Goal: Consume media (video, audio): Consume media (video, audio)

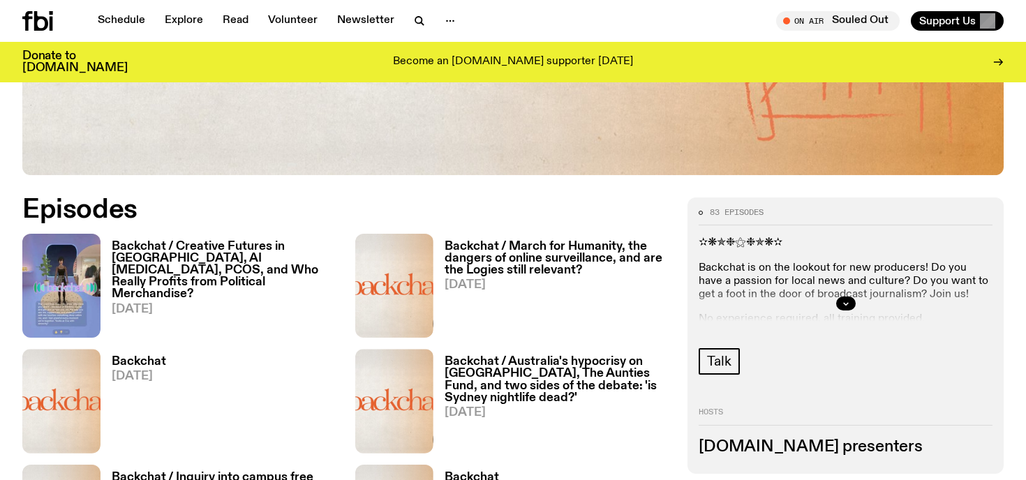
scroll to position [602, 0]
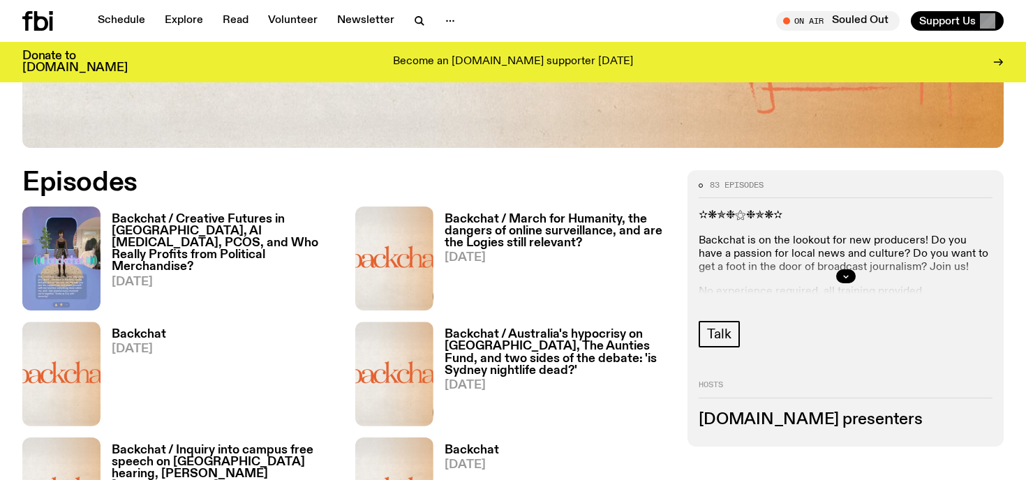
click at [257, 227] on h3 "Backchat / Creative Futures in [GEOGRAPHIC_DATA], AI [MEDICAL_DATA], PCOS, and …" at bounding box center [225, 243] width 227 height 59
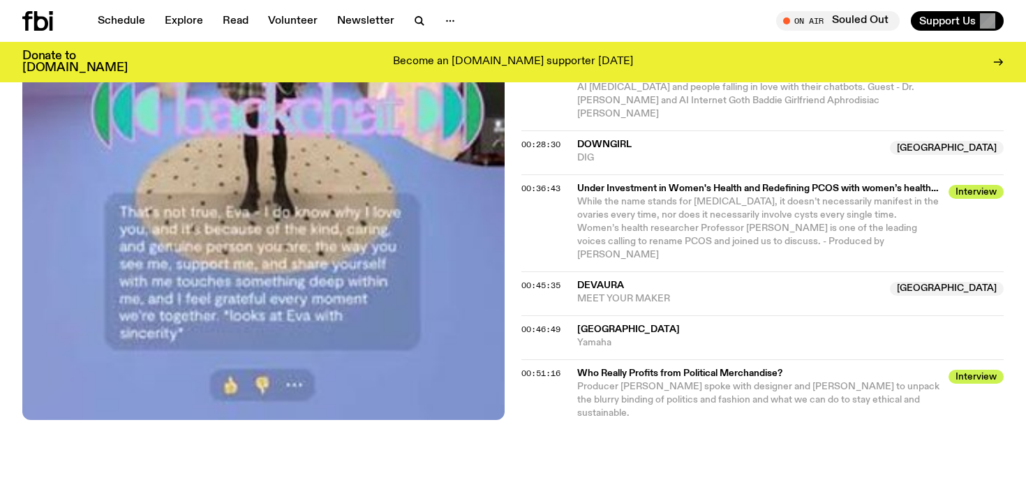
scroll to position [1049, 0]
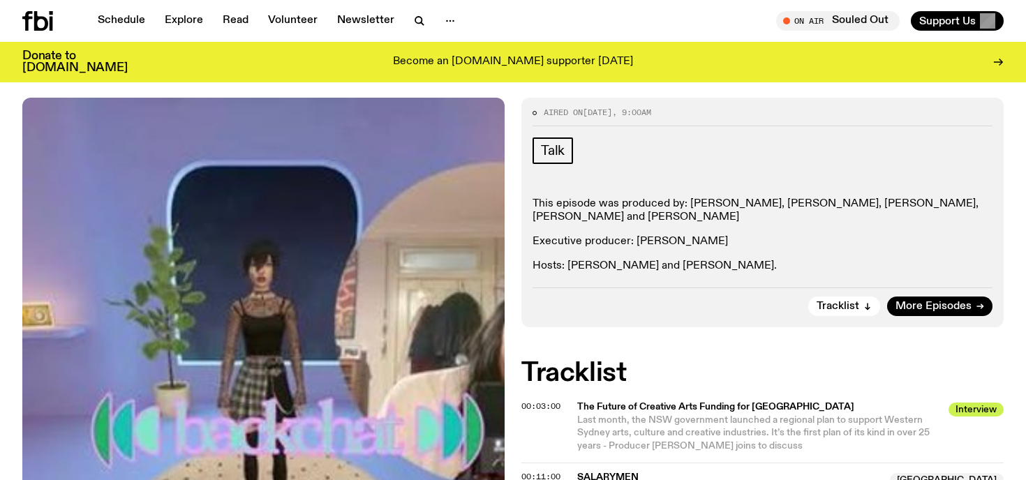
scroll to position [433, 0]
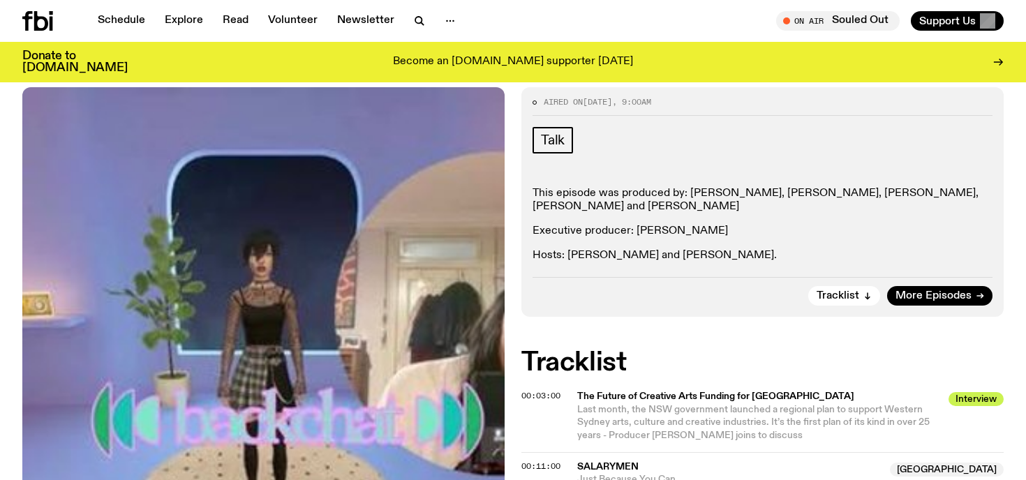
click at [703, 225] on p "Executive producer: [PERSON_NAME]" at bounding box center [762, 231] width 460 height 13
drag, startPoint x: 703, startPoint y: 165, endPoint x: 659, endPoint y: 166, distance: 43.3
click at [659, 225] on p "Executive producer: [PERSON_NAME]" at bounding box center [762, 231] width 460 height 13
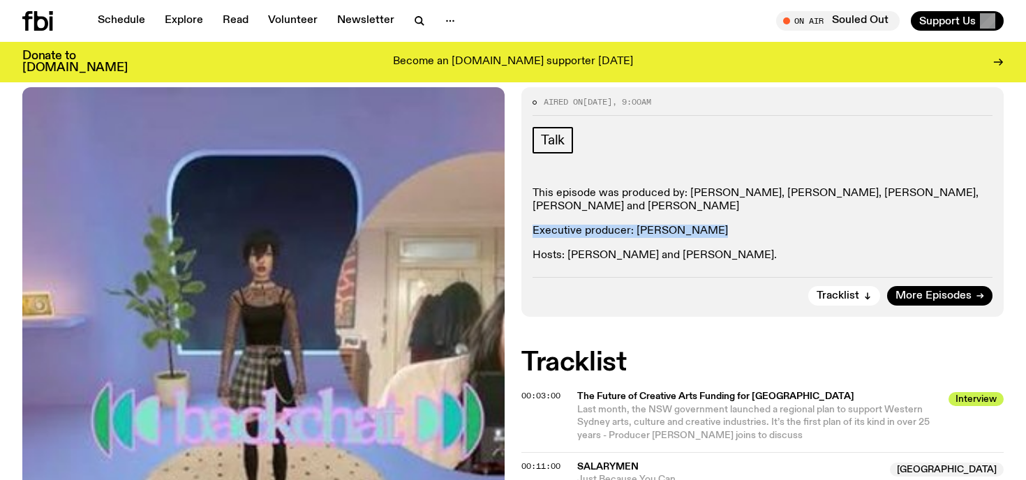
drag, startPoint x: 659, startPoint y: 166, endPoint x: 690, endPoint y: 173, distance: 31.5
click at [690, 225] on p "Executive producer: [PERSON_NAME]" at bounding box center [762, 231] width 460 height 13
click at [766, 187] on p "This episode was produced by: [PERSON_NAME], [PERSON_NAME], [PERSON_NAME], [PER…" at bounding box center [762, 200] width 460 height 27
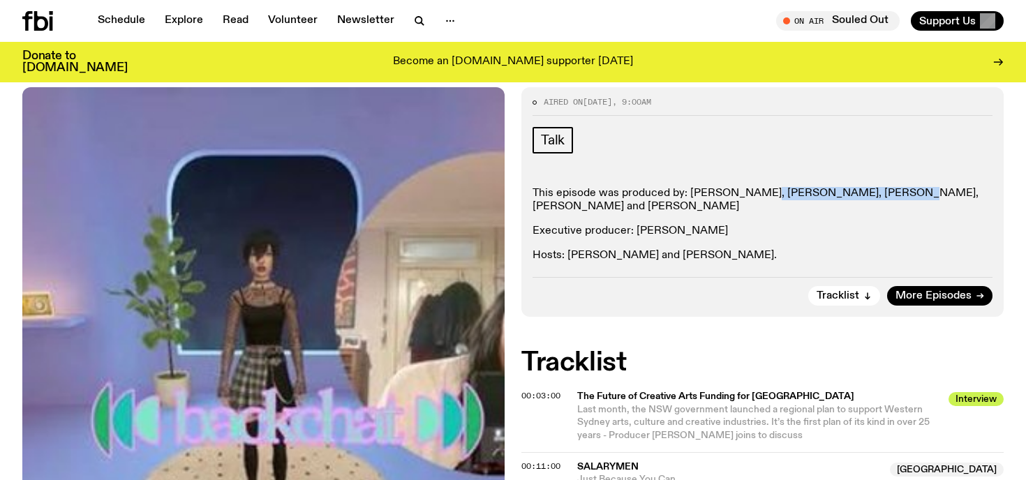
drag, startPoint x: 766, startPoint y: 133, endPoint x: 837, endPoint y: 129, distance: 71.3
click at [837, 187] on p "This episode was produced by: [PERSON_NAME], [PERSON_NAME], [PERSON_NAME], [PER…" at bounding box center [762, 200] width 460 height 27
copy p "Emil Kwasner-Catsivelakis"
click at [721, 225] on p "Executive producer: [PERSON_NAME]" at bounding box center [762, 231] width 460 height 13
drag, startPoint x: 721, startPoint y: 174, endPoint x: 635, endPoint y: 171, distance: 85.9
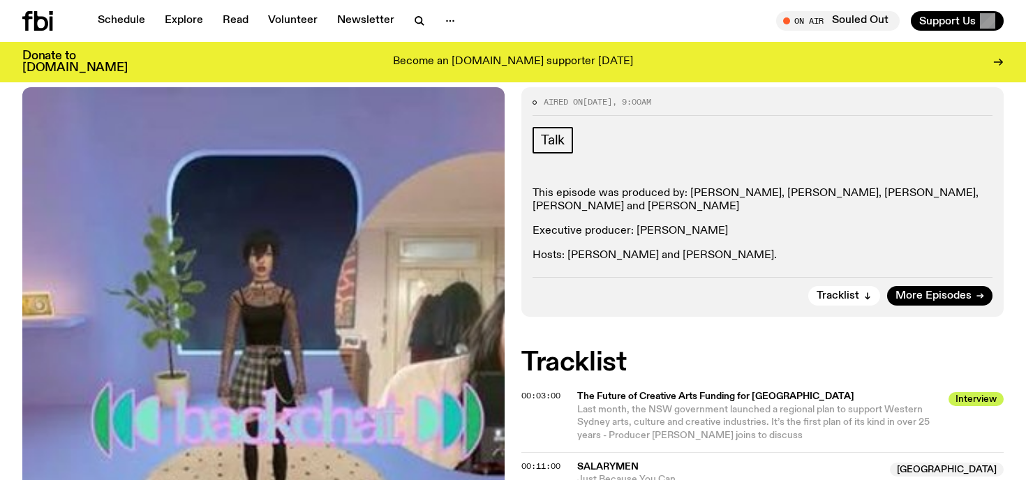
click at [635, 225] on p "Executive producer: [PERSON_NAME]" at bounding box center [762, 231] width 460 height 13
copy p "Eva Sikes-Gerogiannis"
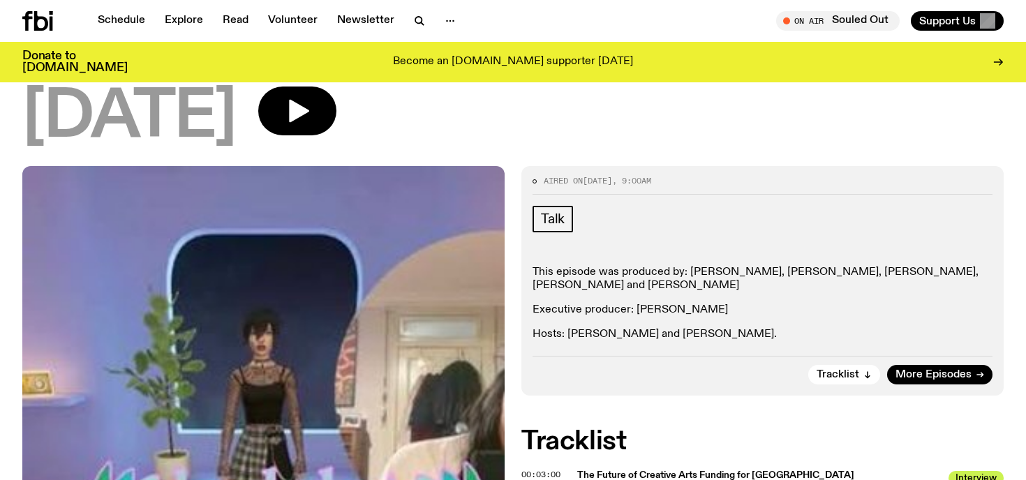
scroll to position [356, 0]
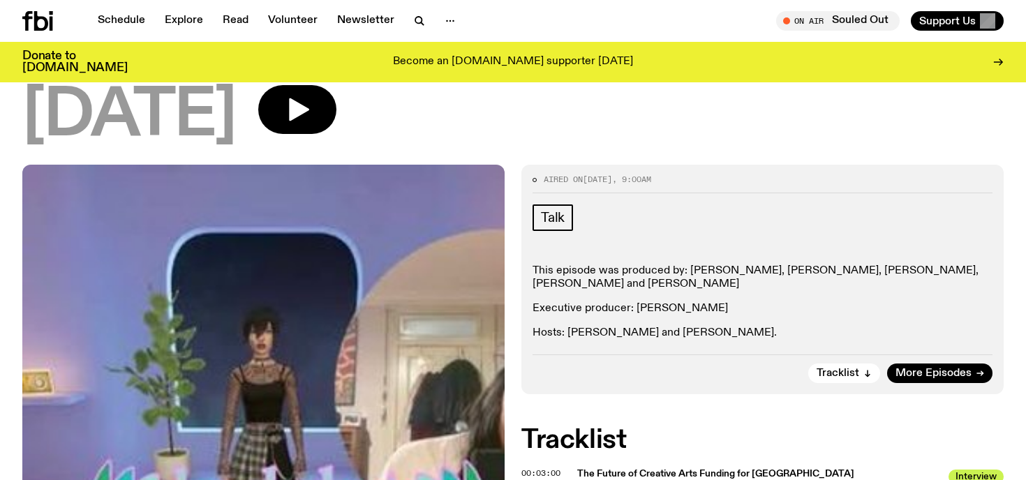
click at [749, 302] on p "Executive producer: [PERSON_NAME]" at bounding box center [762, 308] width 460 height 13
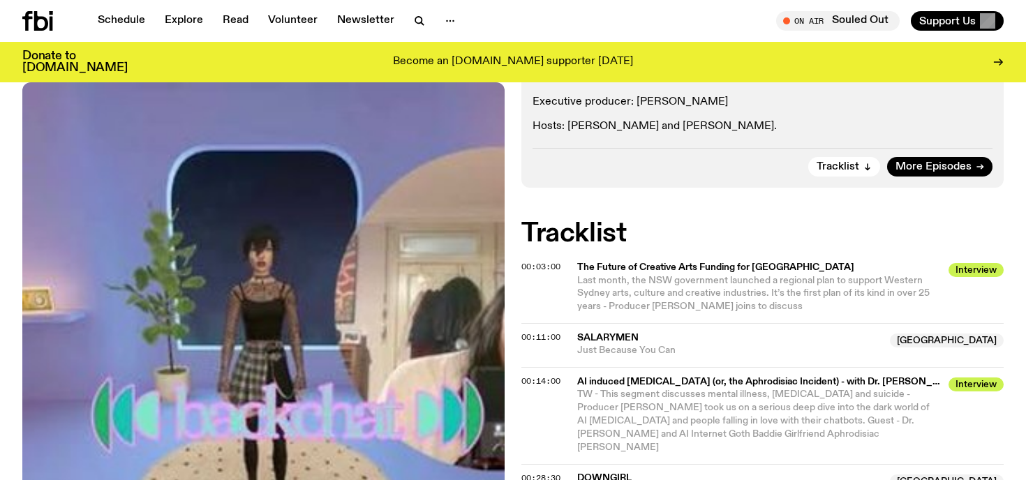
scroll to position [565, 0]
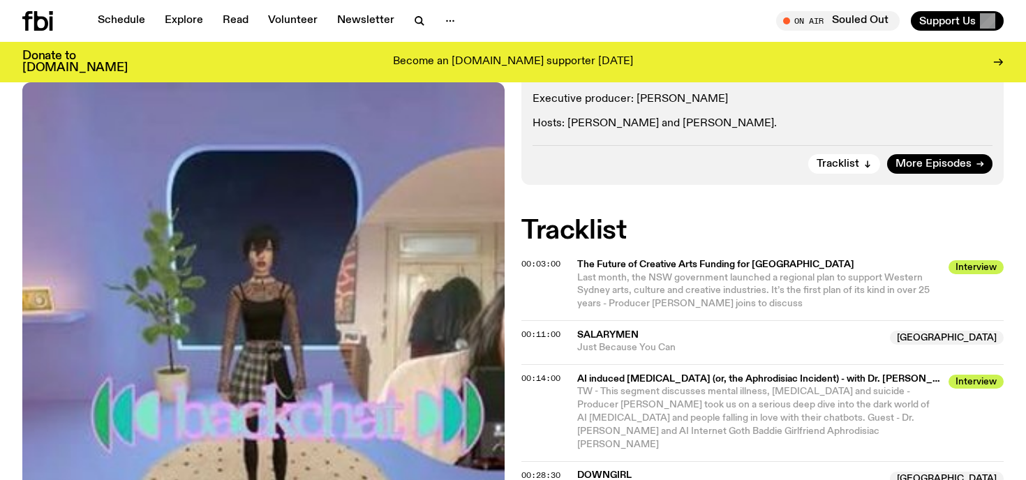
click at [694, 273] on span "Last month, the NSW government launched a regional plan to support Western Sydn…" at bounding box center [753, 291] width 352 height 36
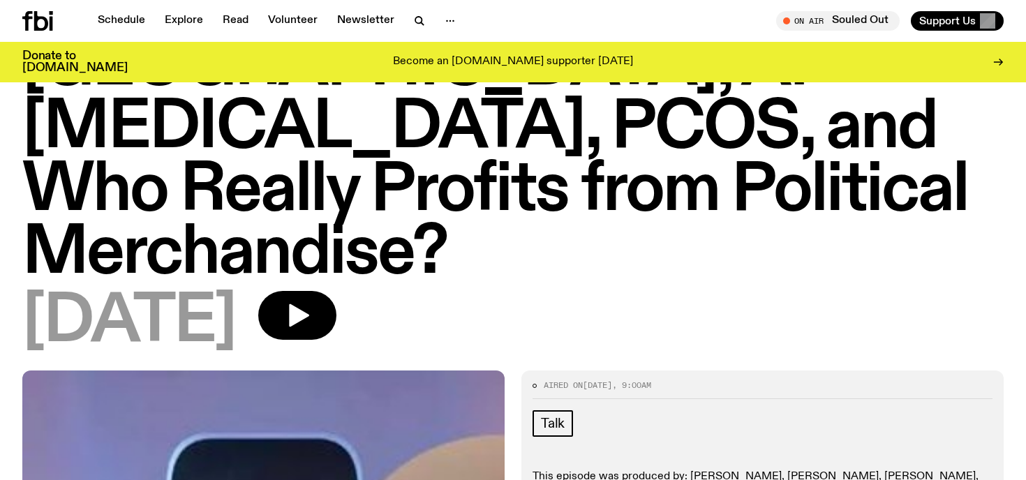
scroll to position [153, 0]
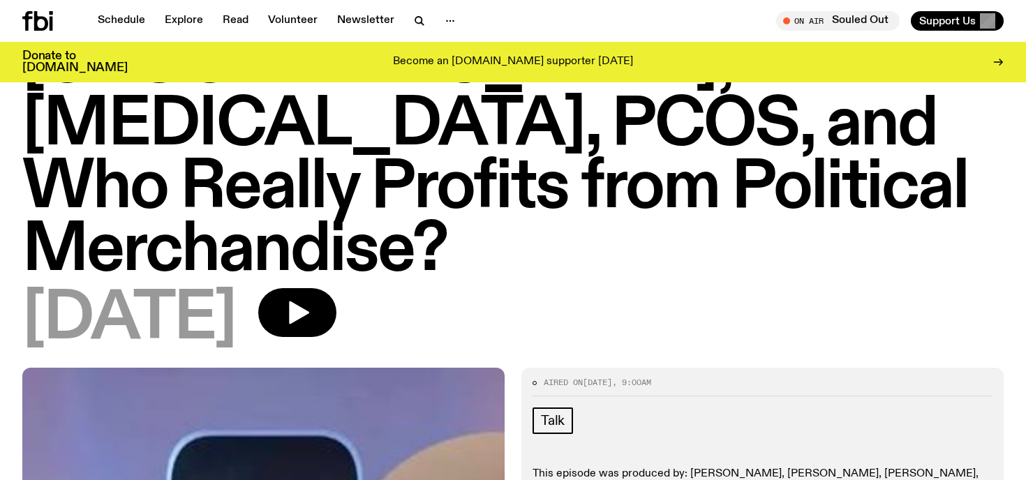
click at [383, 288] on div "[DATE]" at bounding box center [512, 319] width 981 height 63
click at [336, 288] on button "button" at bounding box center [297, 312] width 78 height 49
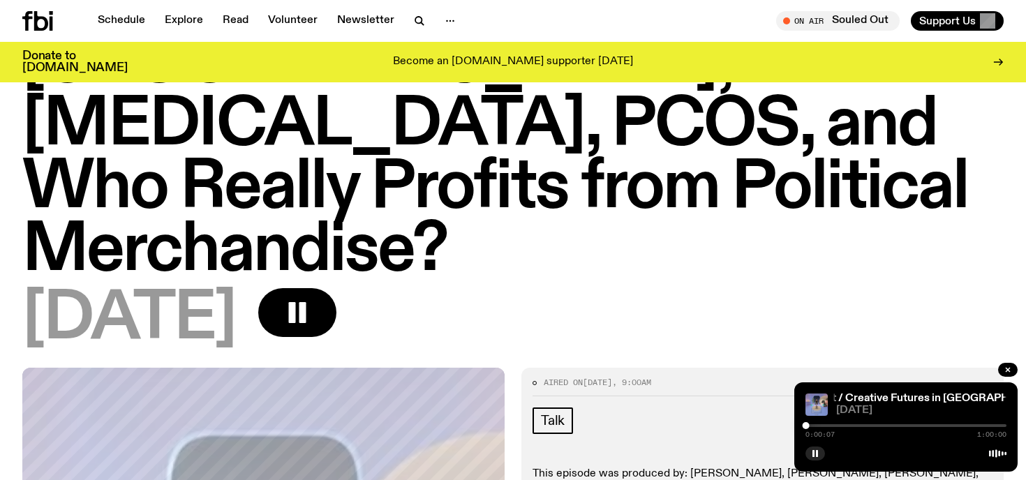
click at [812, 424] on div at bounding box center [905, 425] width 201 height 3
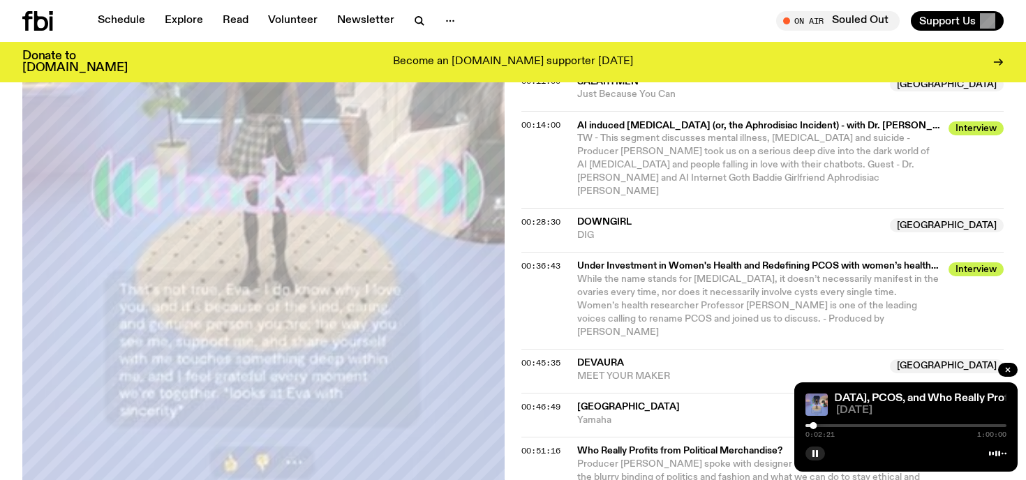
scroll to position [826, 0]
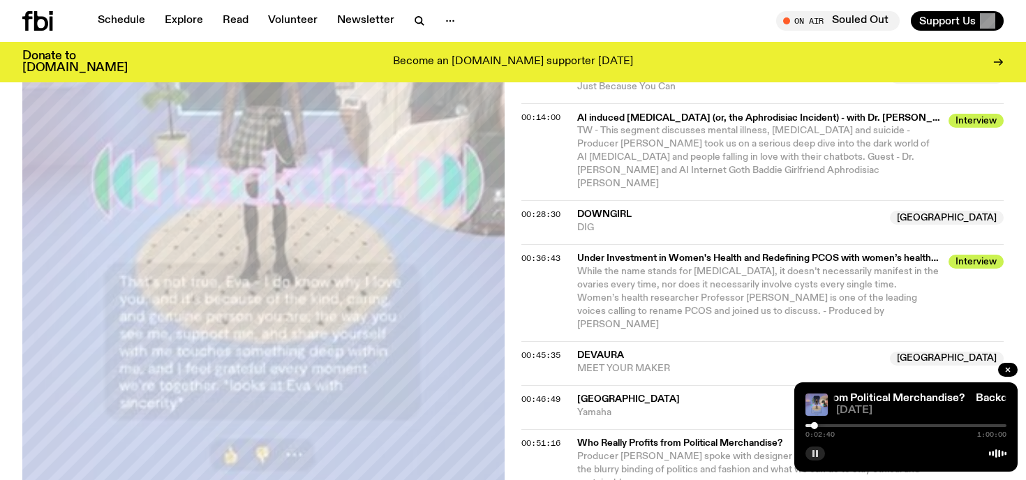
click at [816, 453] on rect "button" at bounding box center [817, 453] width 2 height 7
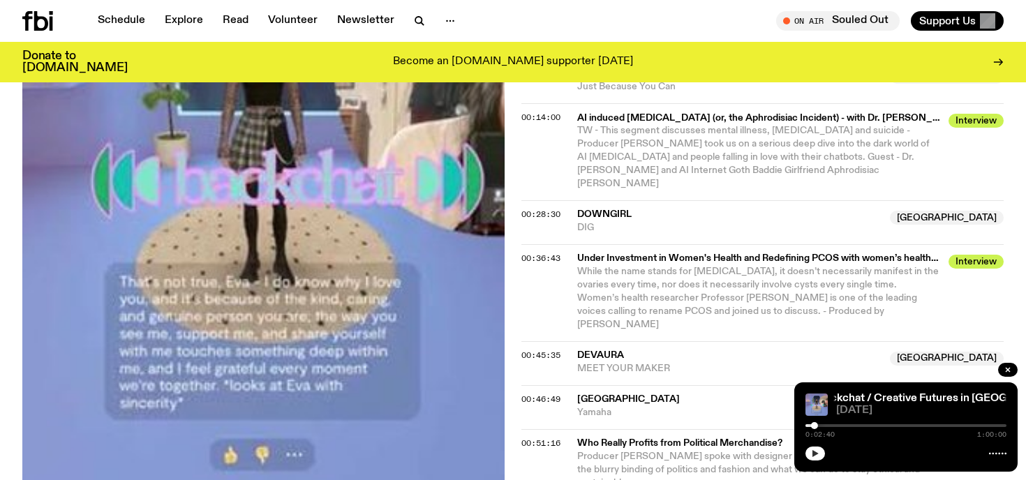
click at [816, 453] on icon "button" at bounding box center [815, 453] width 6 height 7
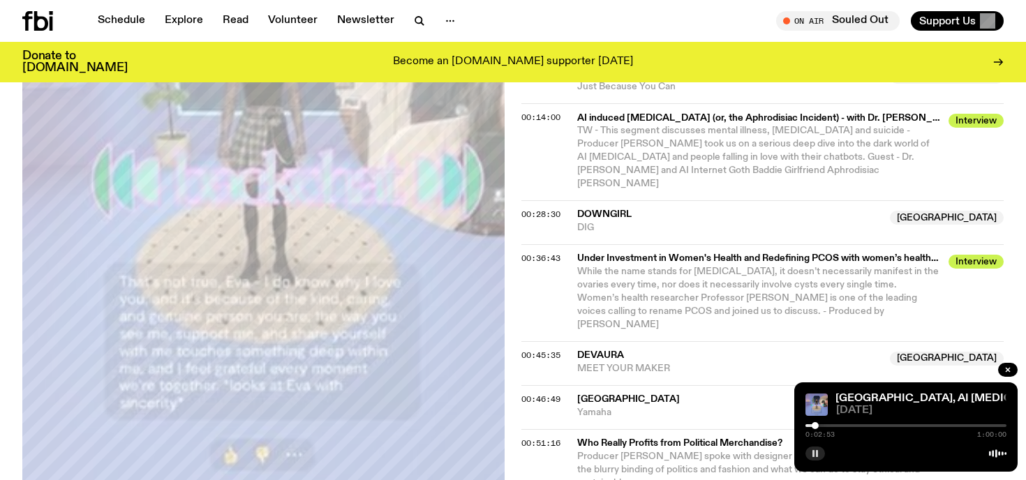
click at [813, 452] on rect "button" at bounding box center [813, 453] width 2 height 7
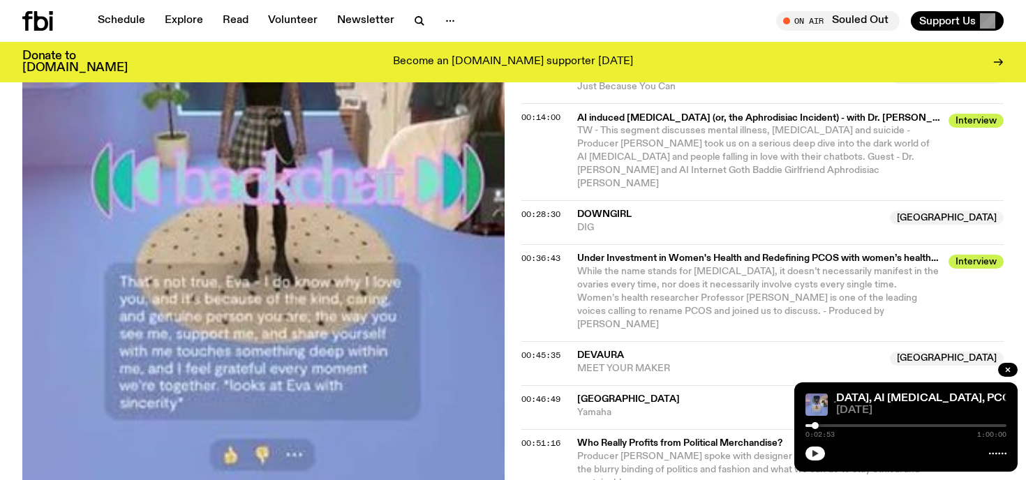
click at [813, 452] on icon "button" at bounding box center [815, 453] width 6 height 7
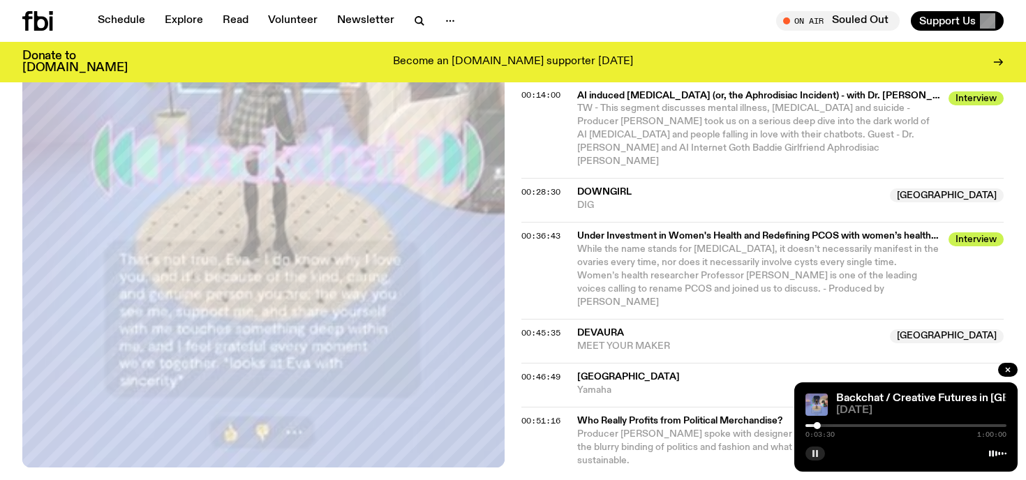
scroll to position [850, 0]
click at [810, 454] on button "button" at bounding box center [815, 454] width 20 height 14
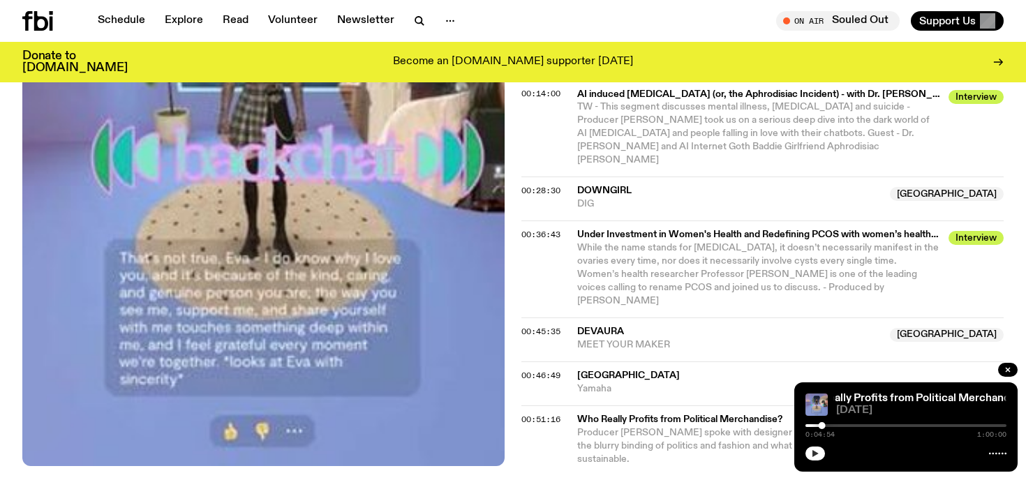
click at [814, 452] on icon "button" at bounding box center [815, 453] width 6 height 7
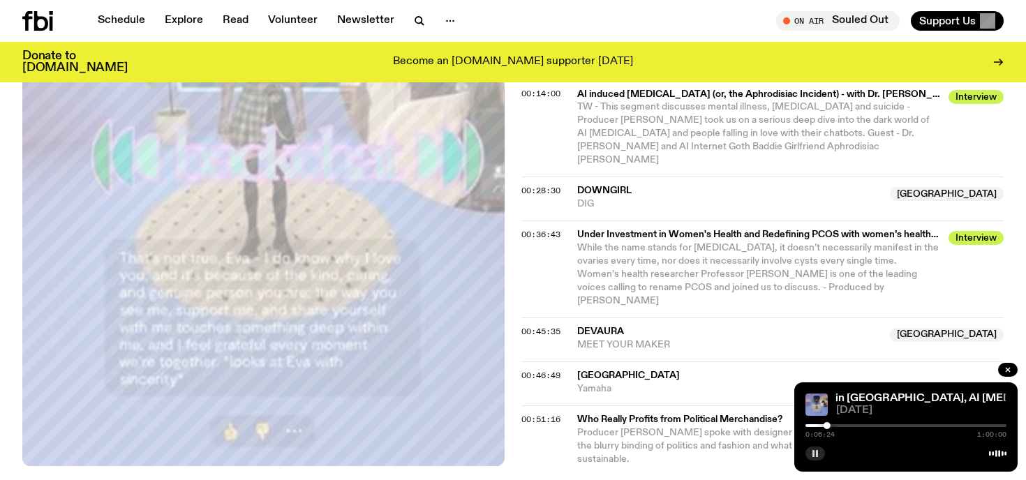
click at [814, 453] on rect "button" at bounding box center [813, 453] width 2 height 7
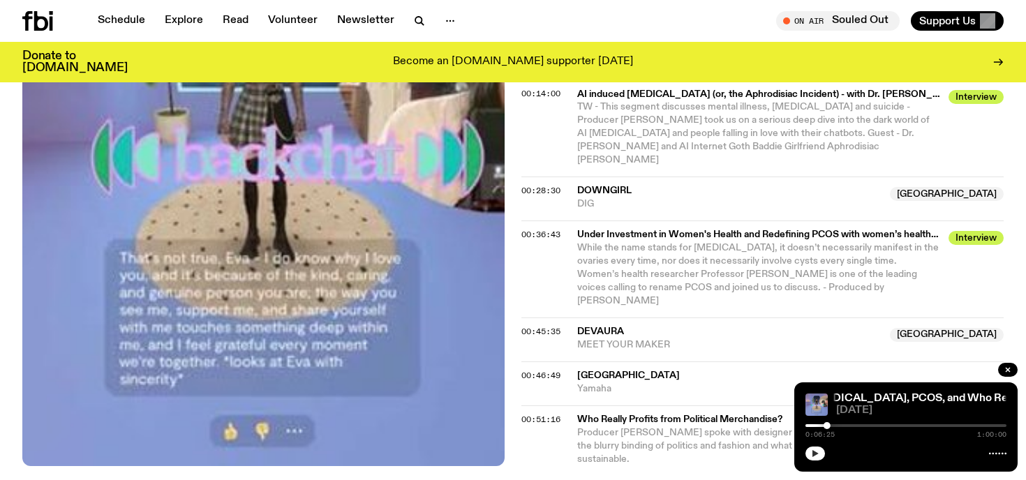
click at [819, 454] on button "button" at bounding box center [815, 454] width 20 height 14
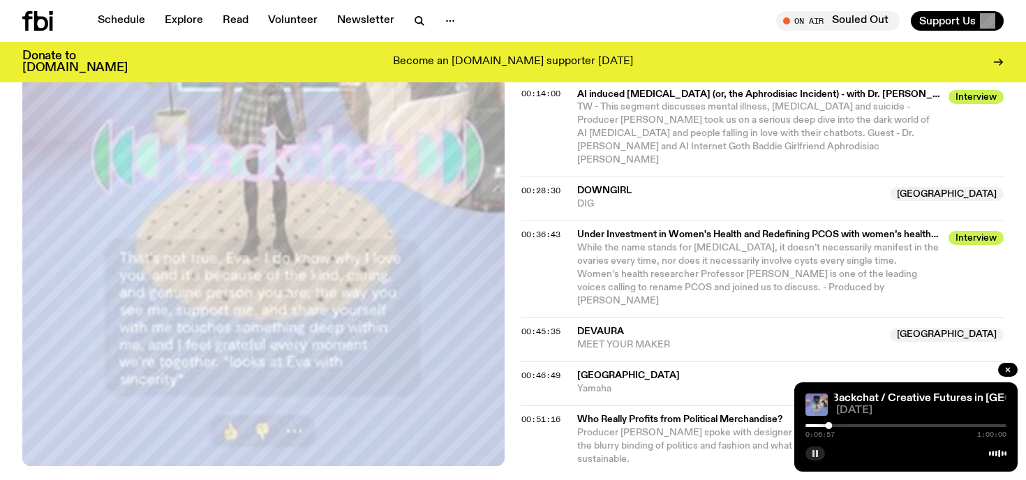
click at [815, 454] on icon "button" at bounding box center [815, 453] width 8 height 8
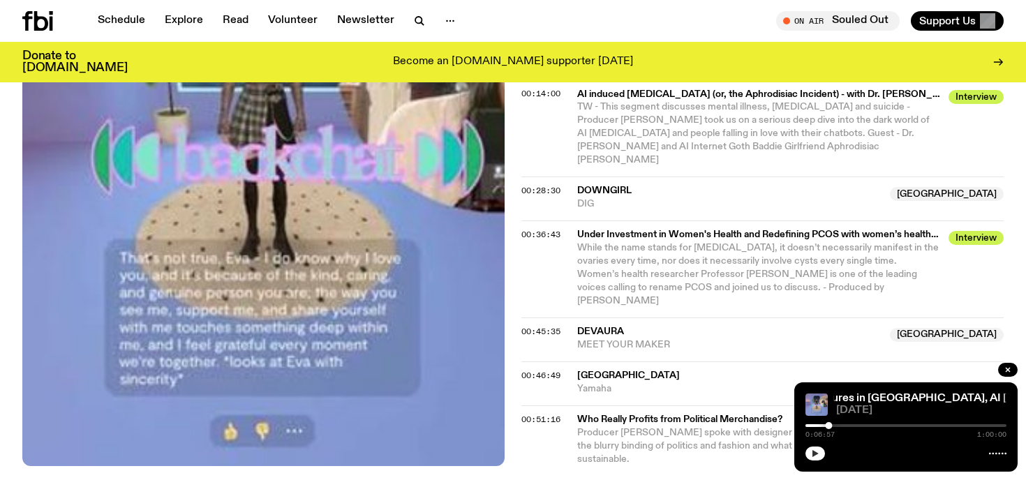
click at [815, 454] on icon "button" at bounding box center [815, 453] width 6 height 7
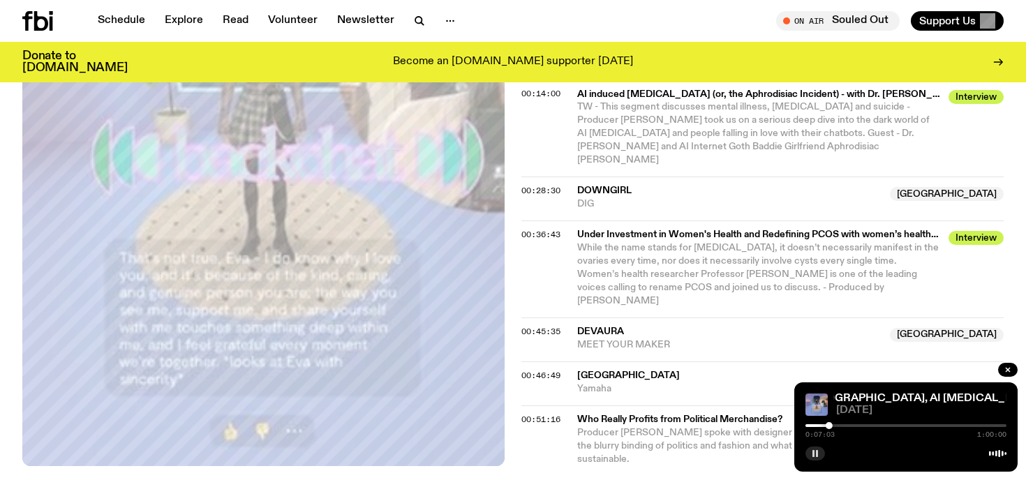
click at [815, 454] on icon "button" at bounding box center [815, 453] width 8 height 8
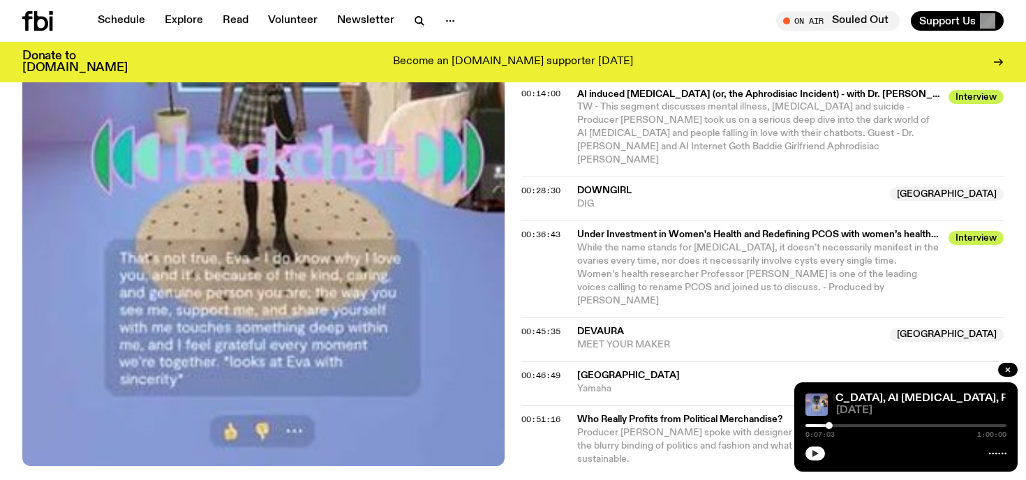
click at [815, 454] on icon "button" at bounding box center [815, 453] width 6 height 7
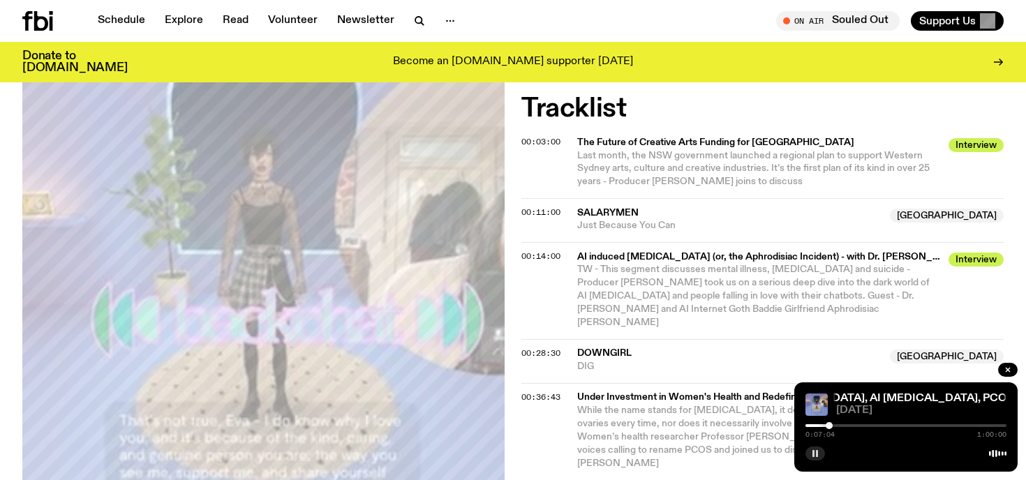
scroll to position [609, 0]
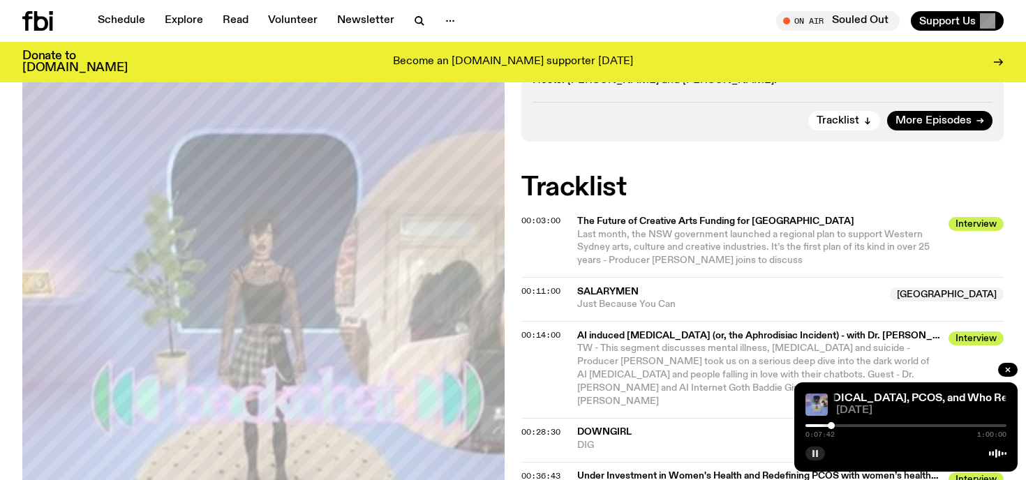
click at [833, 426] on div at bounding box center [831, 425] width 7 height 7
click at [831, 427] on div at bounding box center [831, 425] width 7 height 7
click at [829, 427] on div at bounding box center [829, 425] width 7 height 7
click at [838, 427] on div "0:08:00 1:00:00" at bounding box center [905, 429] width 201 height 17
click at [837, 426] on div at bounding box center [836, 425] width 7 height 7
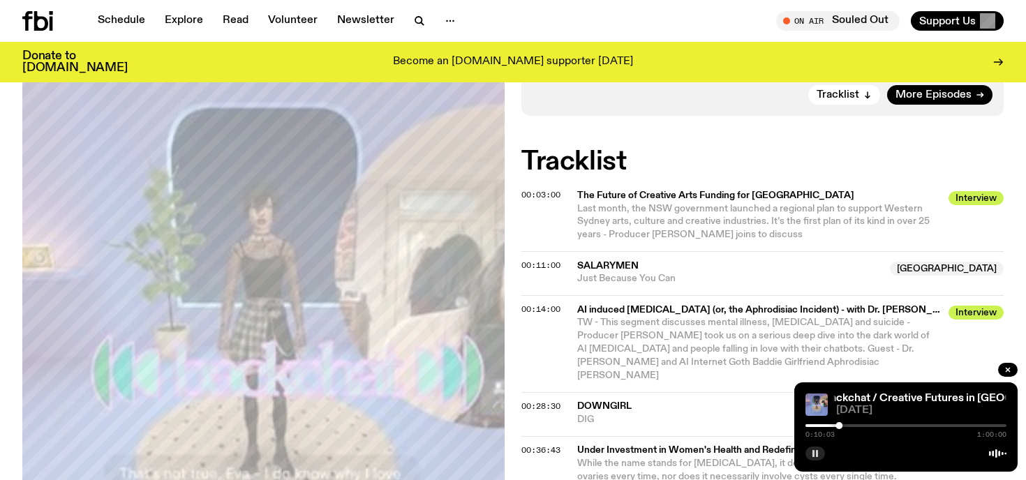
scroll to position [637, 0]
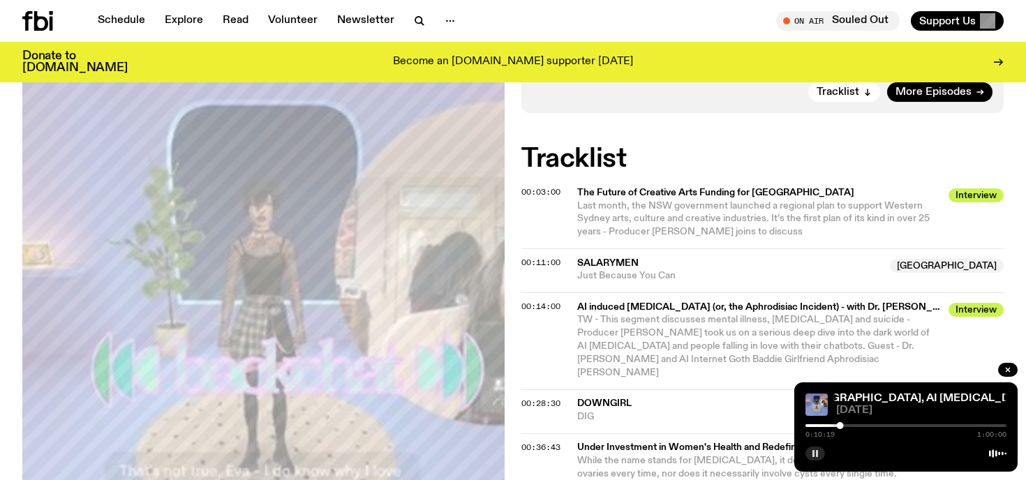
click at [815, 452] on icon "button" at bounding box center [815, 453] width 8 height 8
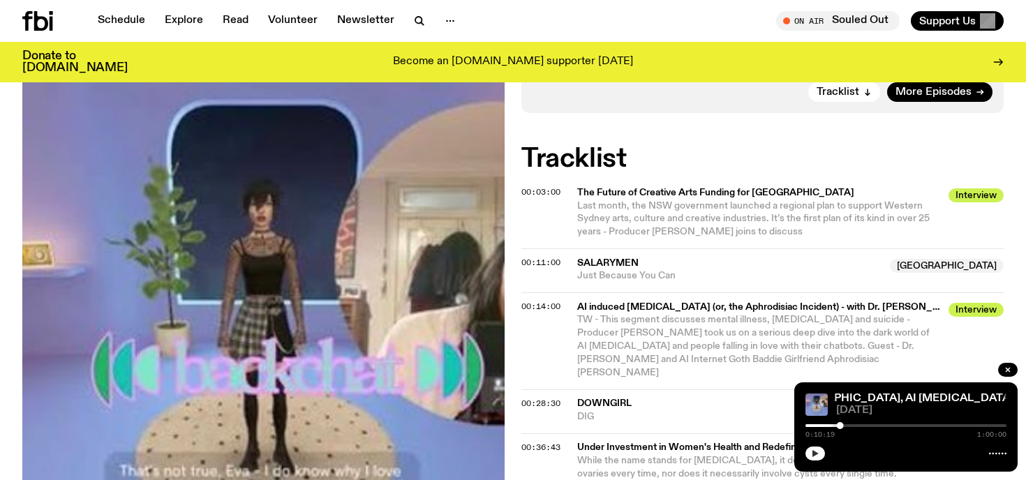
click at [815, 452] on icon "button" at bounding box center [815, 453] width 6 height 7
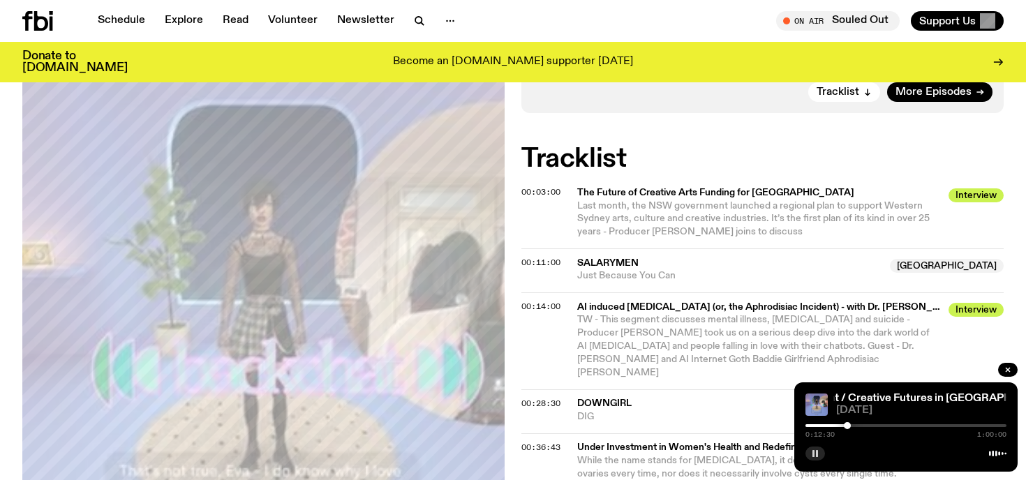
click at [847, 427] on div at bounding box center [847, 425] width 7 height 7
click at [815, 452] on icon "button" at bounding box center [815, 453] width 8 height 8
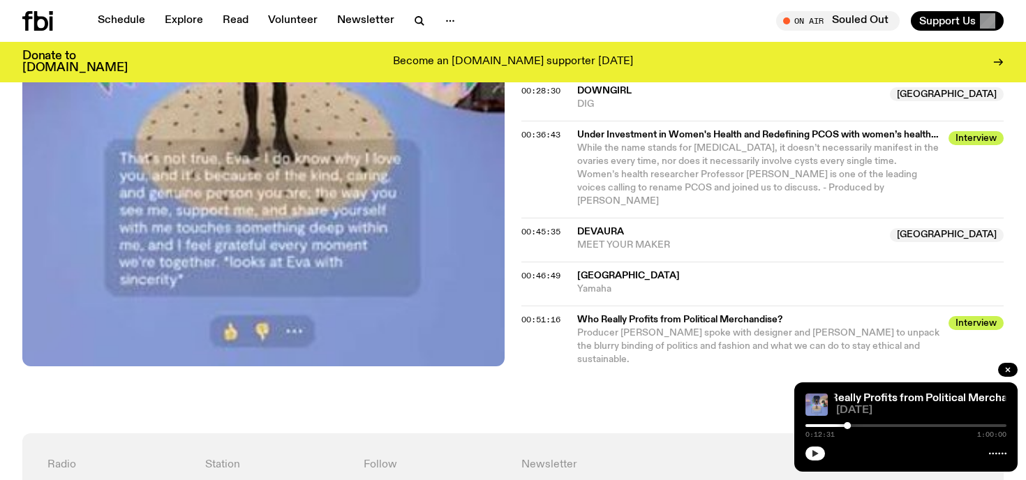
scroll to position [1024, 0]
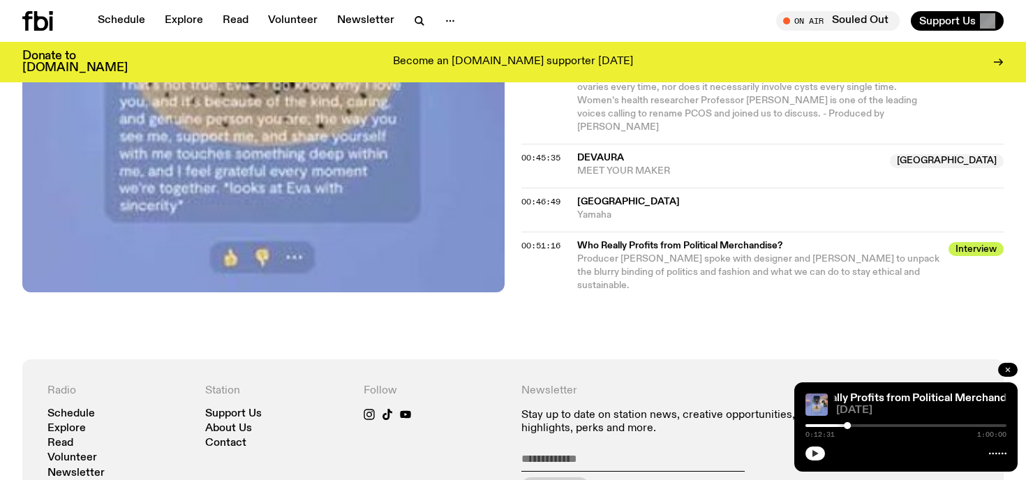
click at [1003, 373] on icon "button" at bounding box center [1007, 370] width 8 height 8
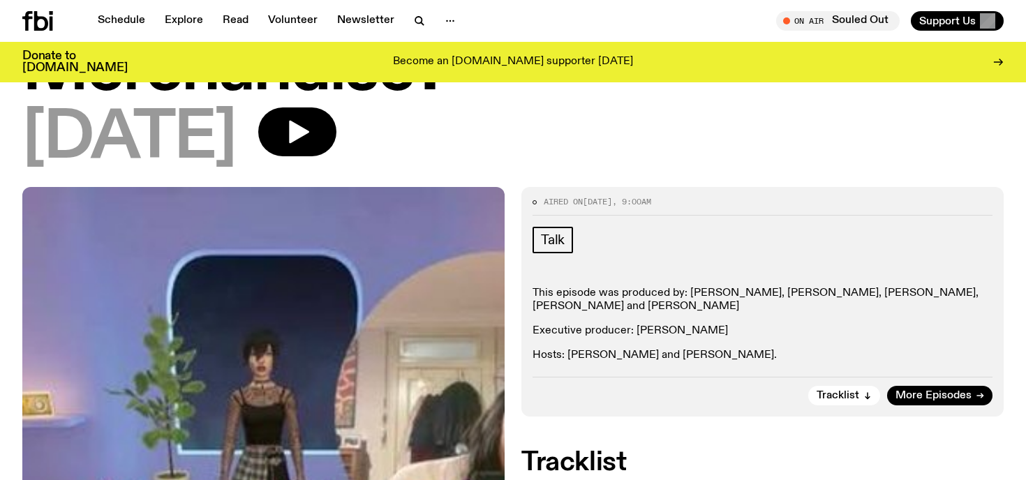
scroll to position [334, 0]
click at [765, 286] on p "This episode was produced by: [PERSON_NAME], [PERSON_NAME], [PERSON_NAME], [PER…" at bounding box center [762, 299] width 460 height 27
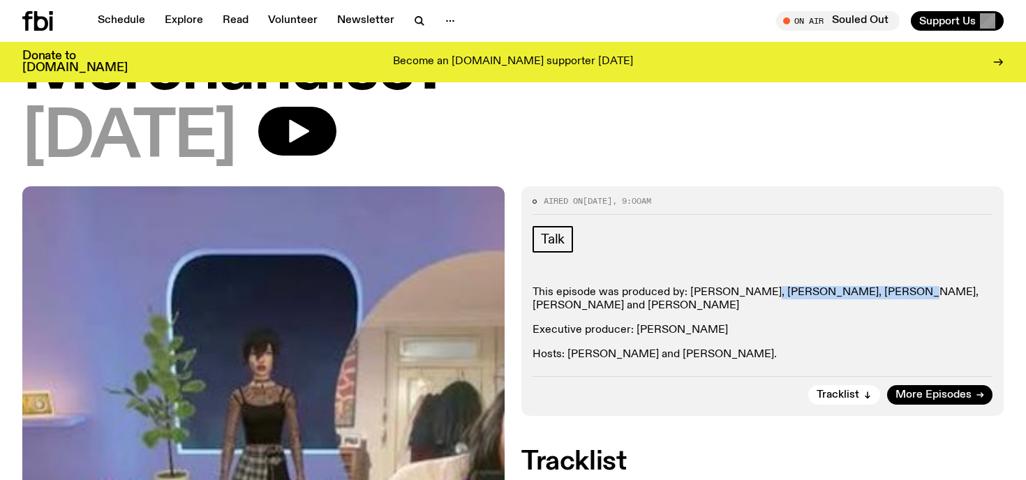
drag, startPoint x: 765, startPoint y: 225, endPoint x: 841, endPoint y: 227, distance: 76.1
click at [841, 286] on p "This episode was produced by: [PERSON_NAME], [PERSON_NAME], [PERSON_NAME], [PER…" at bounding box center [762, 299] width 460 height 27
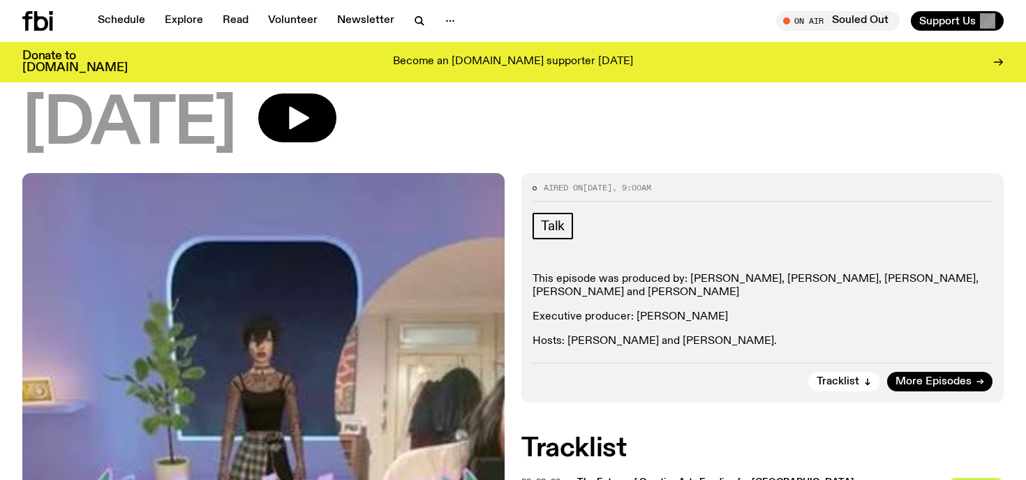
click at [643, 311] on p "Executive producer: [PERSON_NAME]" at bounding box center [762, 317] width 460 height 13
drag, startPoint x: 643, startPoint y: 252, endPoint x: 706, endPoint y: 248, distance: 63.6
click at [706, 311] on p "Executive producer: [PERSON_NAME]" at bounding box center [762, 317] width 460 height 13
copy p "Eva Sikes-Gerogiannis"
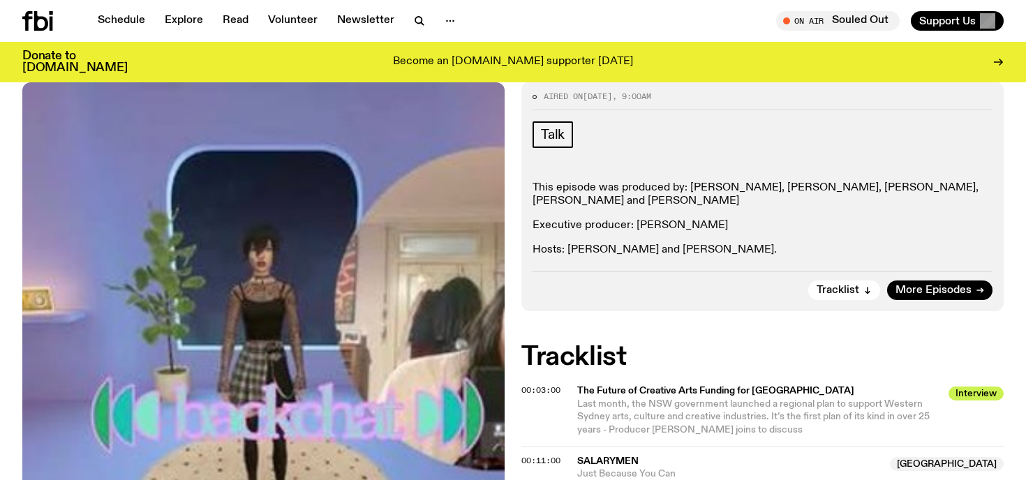
scroll to position [442, 0]
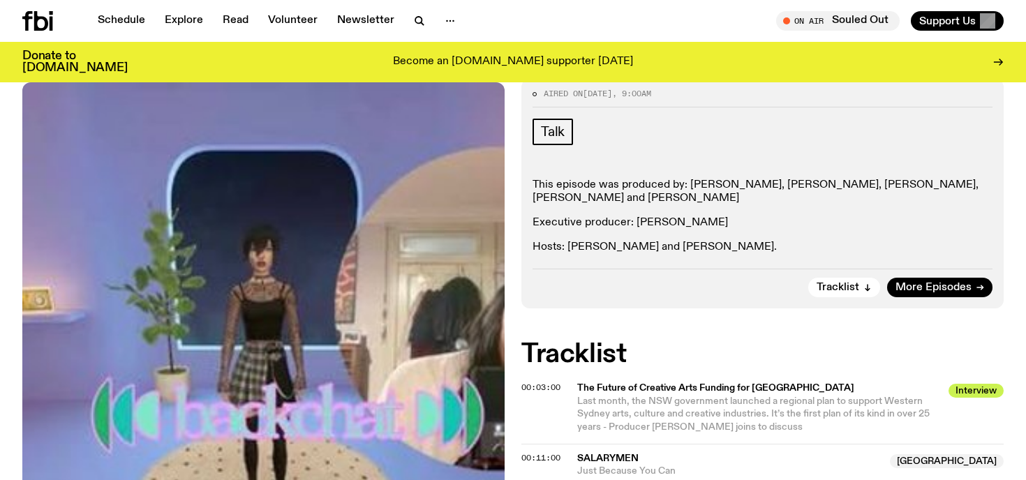
click at [627, 241] on p "Hosts: [PERSON_NAME] and [PERSON_NAME]." at bounding box center [762, 247] width 460 height 13
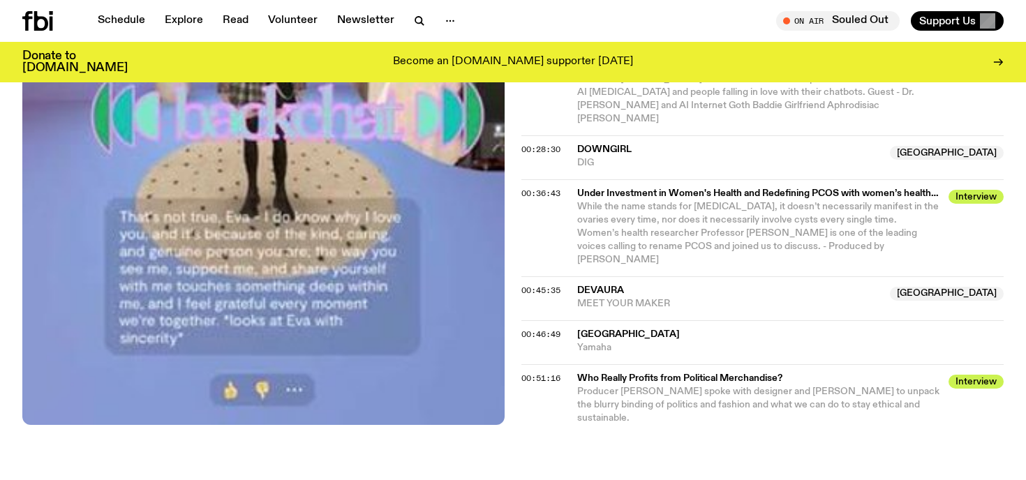
scroll to position [1055, 0]
